Goal: Check status

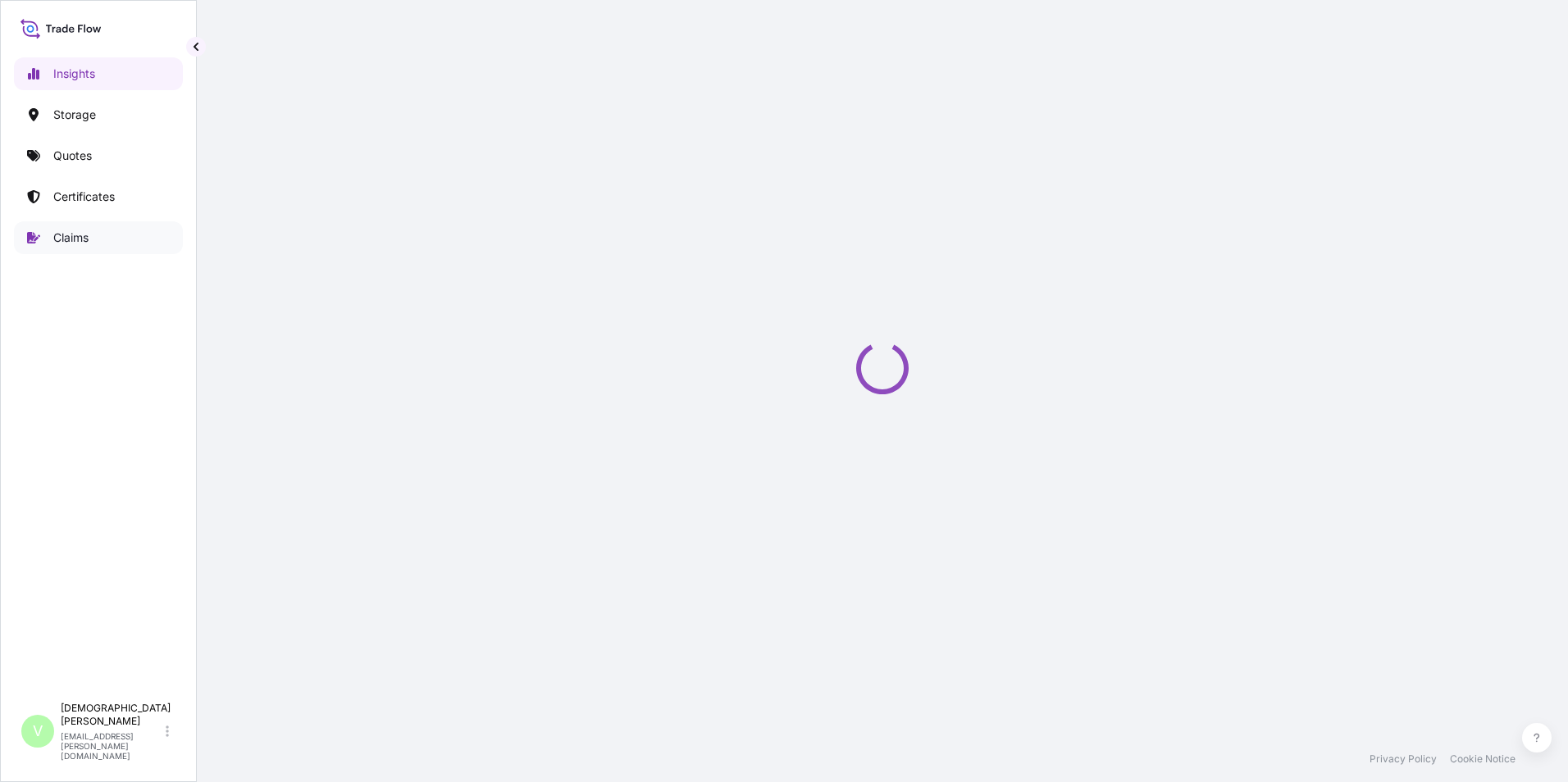
select select "2025"
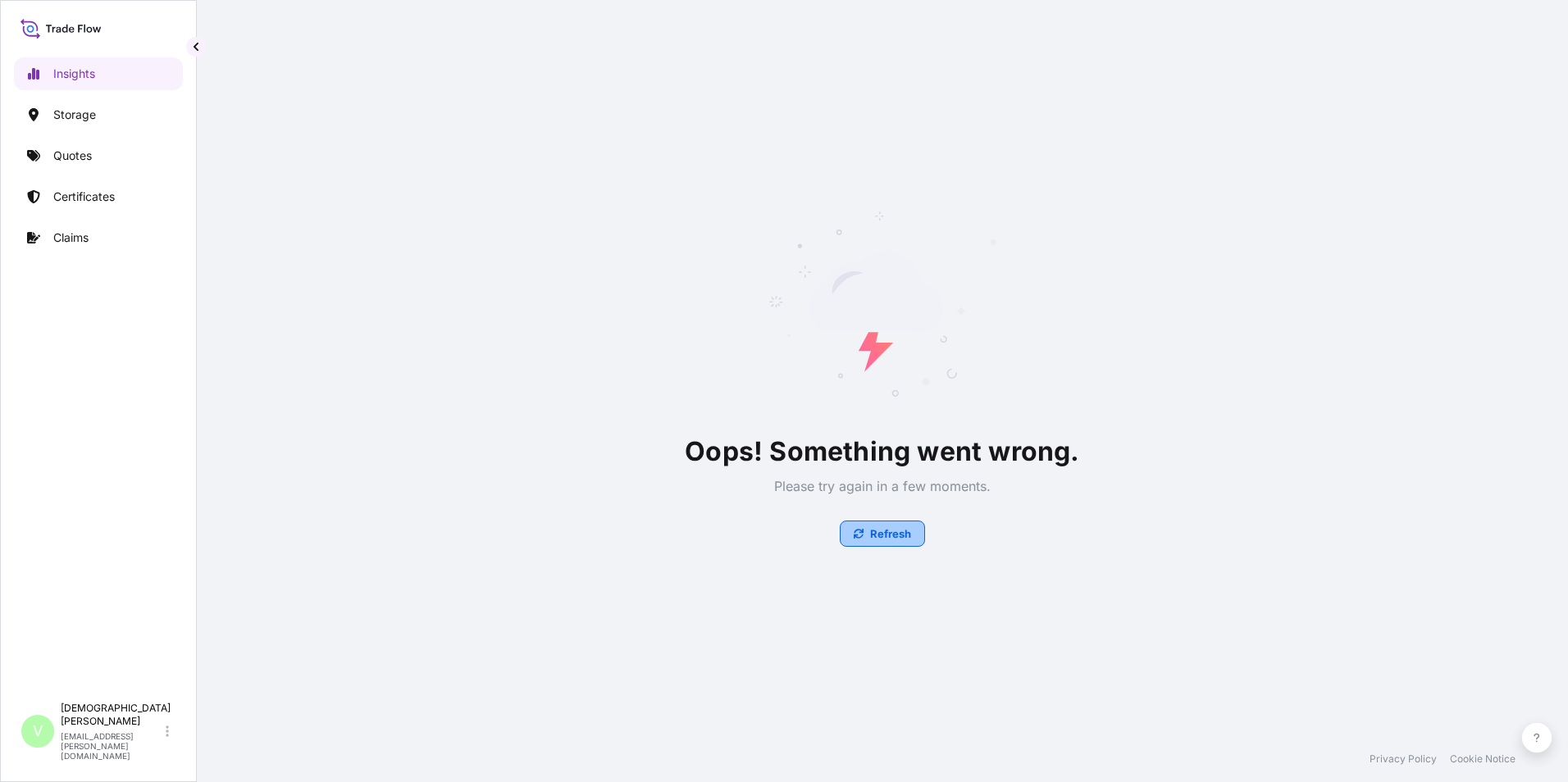
click at [889, 533] on p "Refresh" at bounding box center [890, 533] width 41 height 16
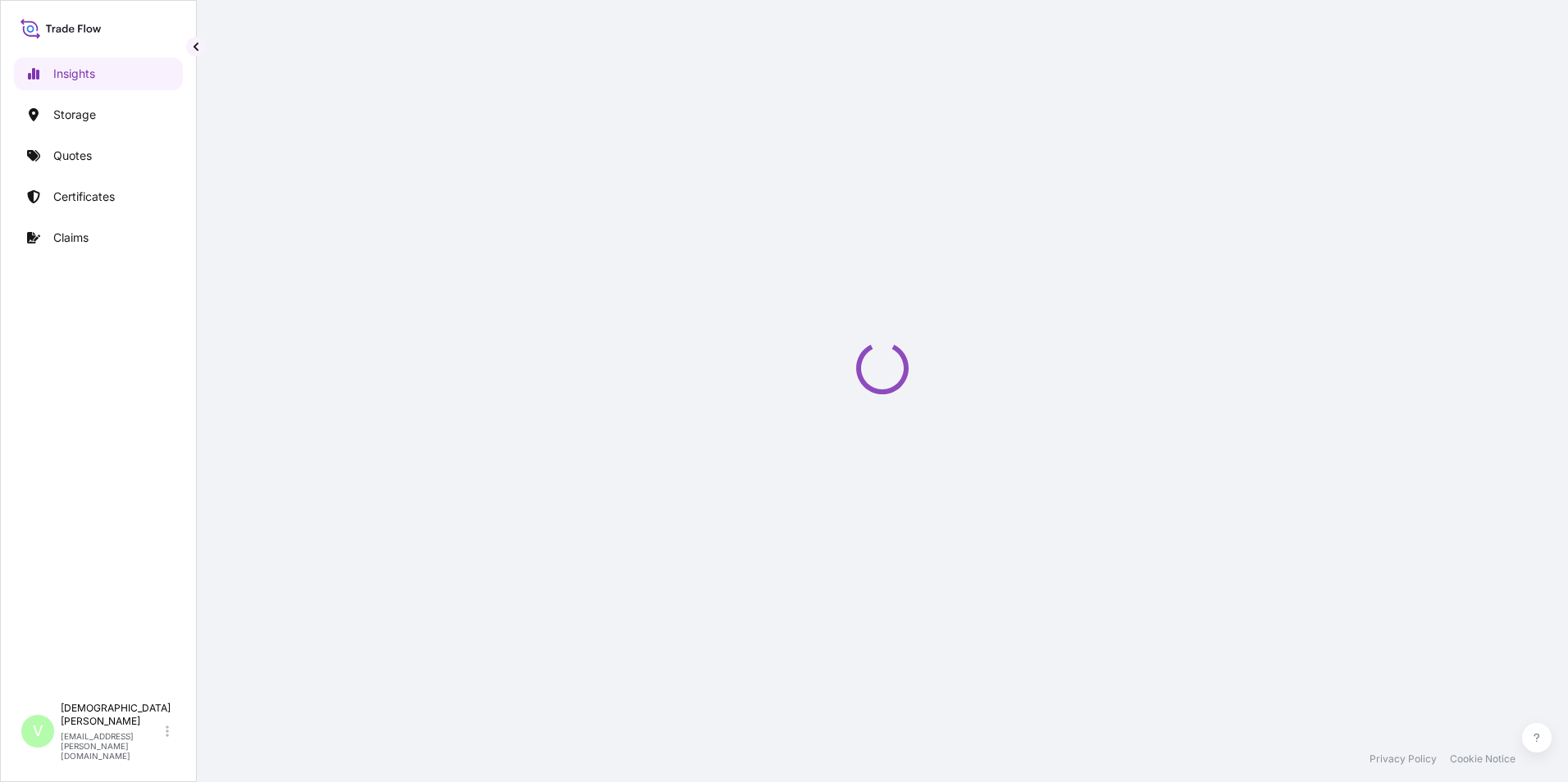
select select "2025"
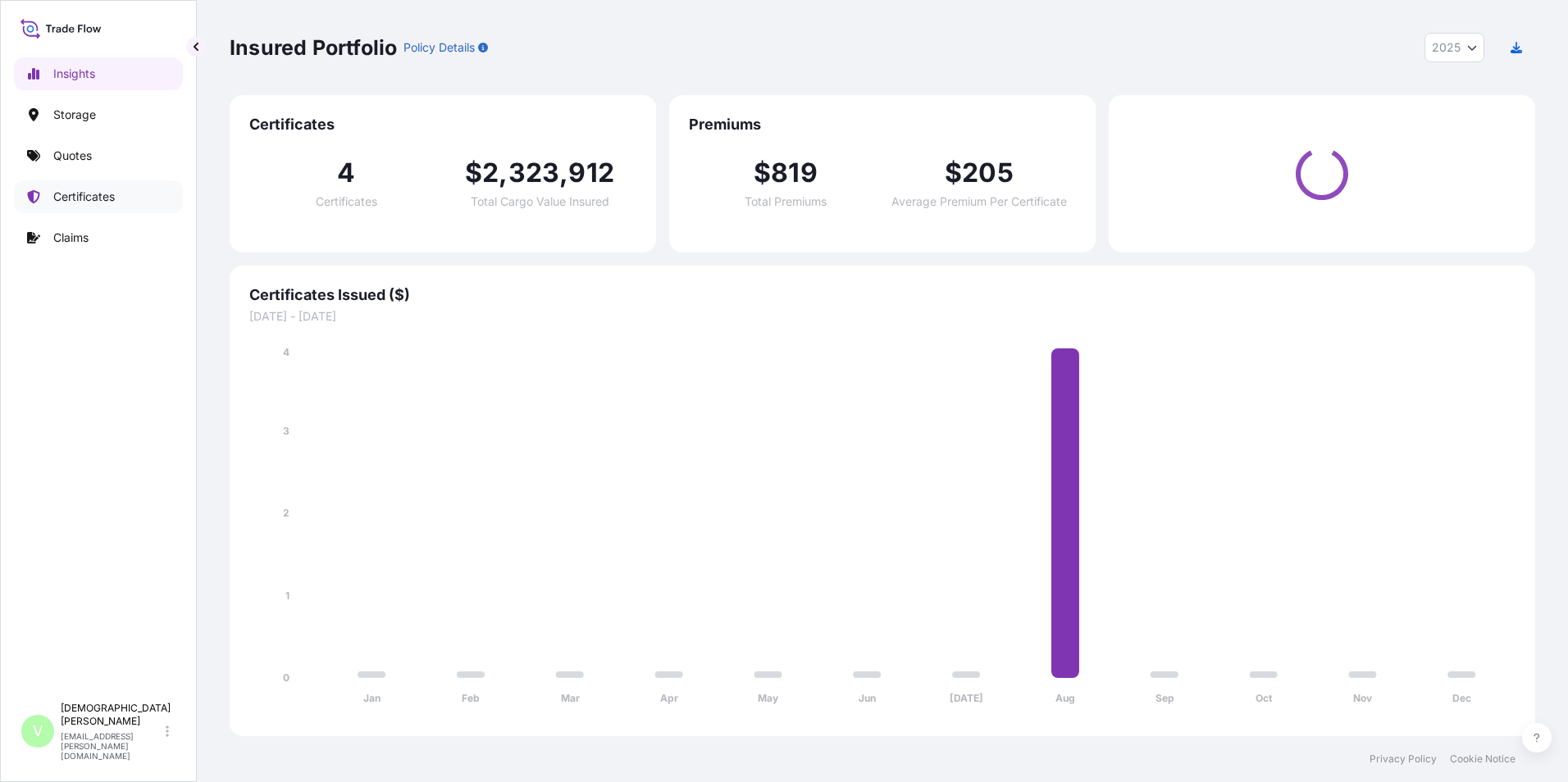
click at [103, 198] on p "Certificates" at bounding box center [84, 197] width 62 height 16
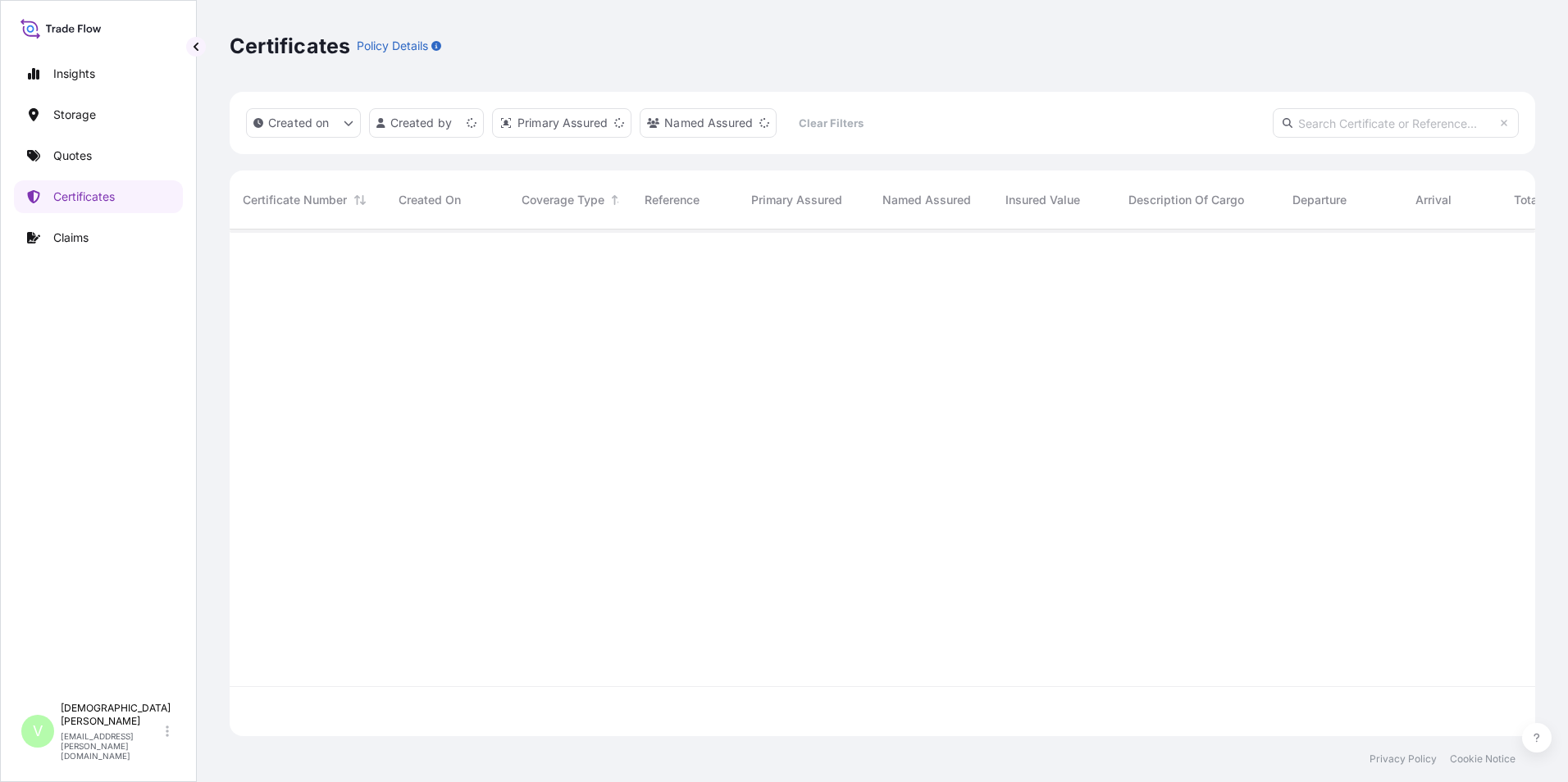
scroll to position [504, 1293]
